Goal: Transaction & Acquisition: Obtain resource

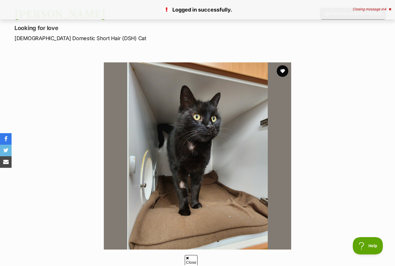
click at [285, 75] on button "favourite" at bounding box center [283, 71] width 12 height 12
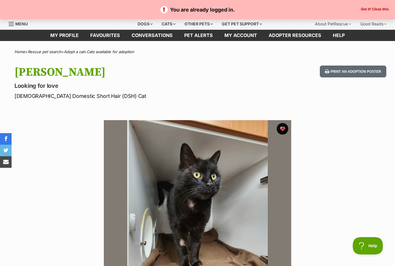
click at [165, 26] on div "Cats" at bounding box center [169, 24] width 22 height 12
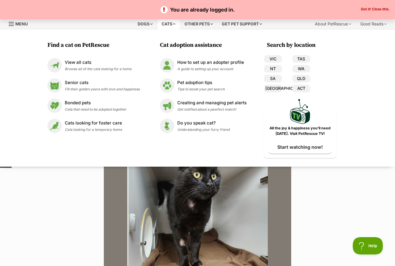
click at [274, 57] on link "VIC" at bounding box center [273, 59] width 18 height 8
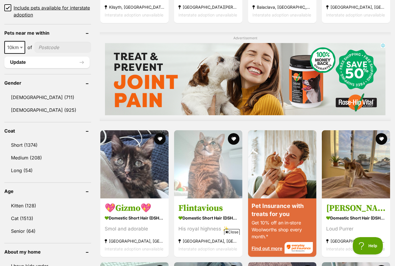
click at [19, 229] on link "Senior (64)" at bounding box center [47, 231] width 87 height 12
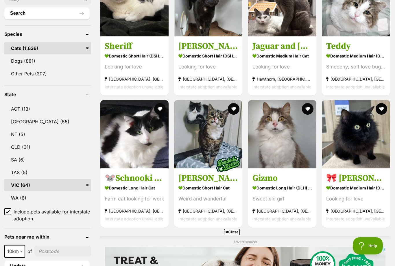
click at [372, 149] on img at bounding box center [356, 134] width 68 height 68
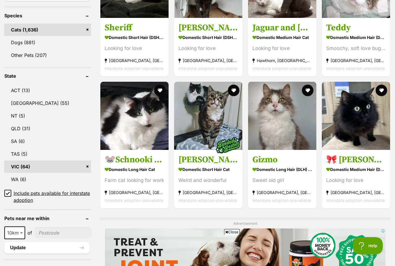
click at [388, 90] on img at bounding box center [356, 116] width 68 height 68
click at [383, 89] on button "favourite" at bounding box center [382, 91] width 12 height 12
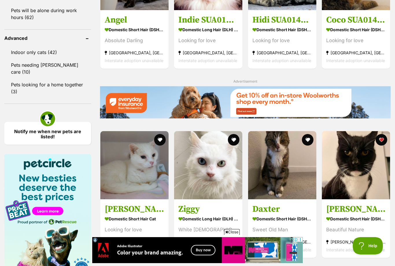
scroll to position [0, 0]
click at [385, 139] on button "favourite" at bounding box center [382, 140] width 12 height 12
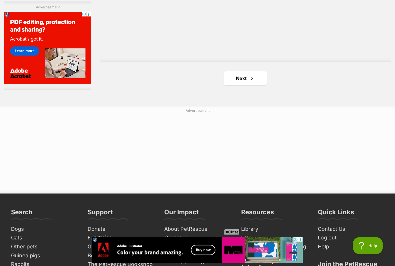
scroll to position [1031, 0]
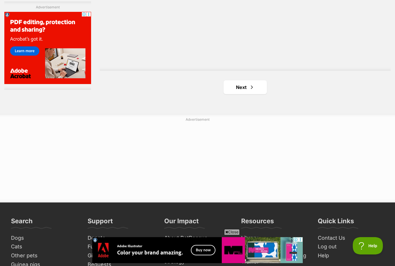
click at [244, 86] on link "Next" at bounding box center [245, 87] width 43 height 14
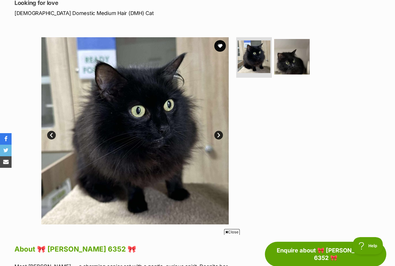
scroll to position [83, 0]
click at [219, 131] on link "Next" at bounding box center [218, 135] width 9 height 9
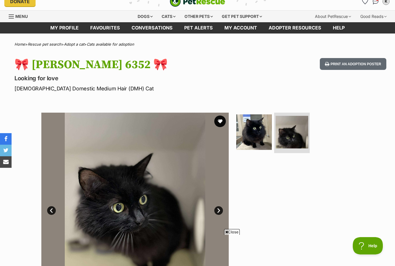
scroll to position [5, 0]
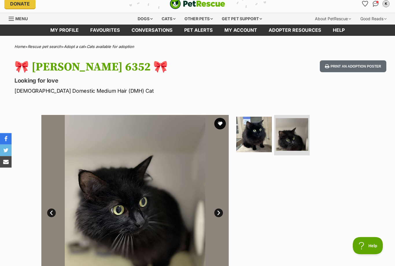
click at [220, 119] on button "favourite" at bounding box center [220, 124] width 12 height 12
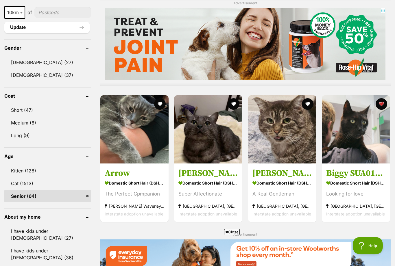
scroll to position [460, 0]
click at [200, 129] on img at bounding box center [208, 129] width 68 height 68
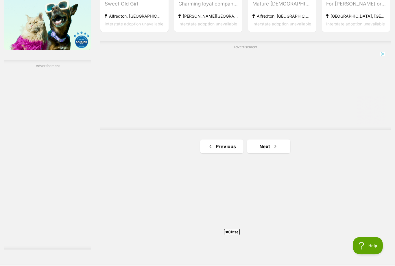
scroll to position [972, 0]
click at [274, 147] on span "Next page" at bounding box center [275, 146] width 6 height 7
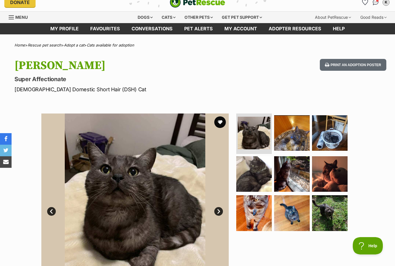
click at [253, 174] on img at bounding box center [254, 174] width 36 height 36
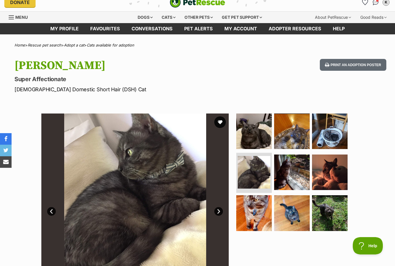
click at [289, 131] on img at bounding box center [292, 132] width 36 height 36
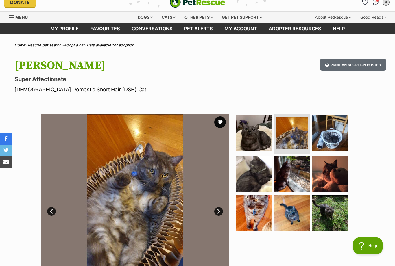
click at [294, 212] on img at bounding box center [292, 213] width 36 height 36
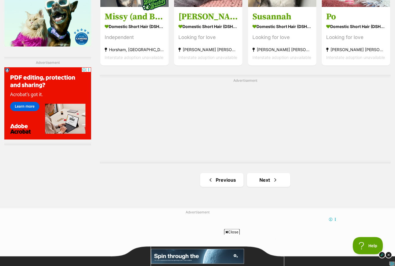
scroll to position [975, 0]
click at [272, 180] on span "Next page" at bounding box center [275, 180] width 6 height 7
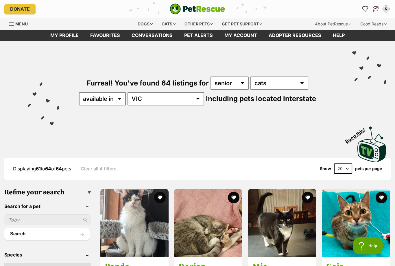
click at [377, 7] on img "Conversations" at bounding box center [376, 9] width 6 height 6
